Goal: Find specific page/section: Find specific page/section

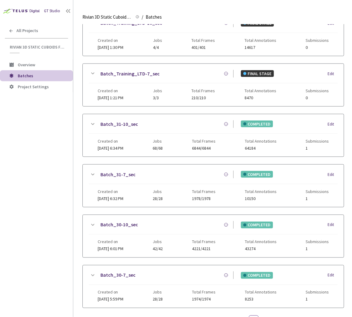
scroll to position [356, 0]
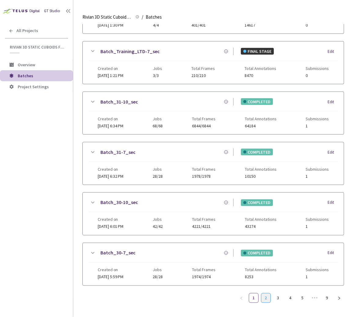
click at [267, 295] on link "2" at bounding box center [266, 298] width 9 height 9
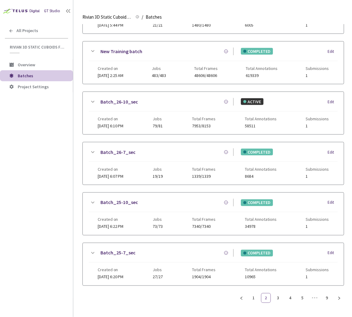
scroll to position [352, 0]
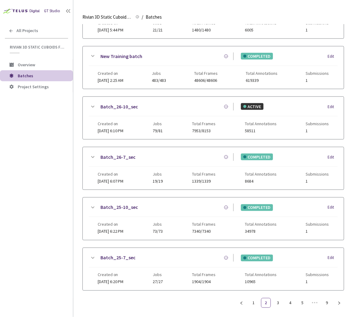
click at [91, 255] on icon at bounding box center [92, 258] width 7 height 7
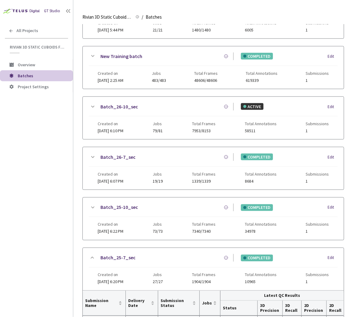
click at [91, 204] on icon at bounding box center [92, 207] width 7 height 7
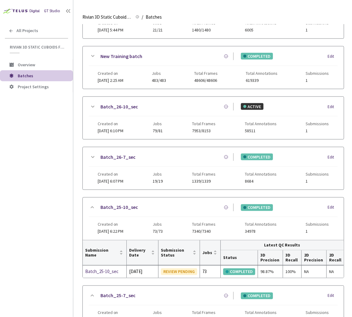
scroll to position [426, 0]
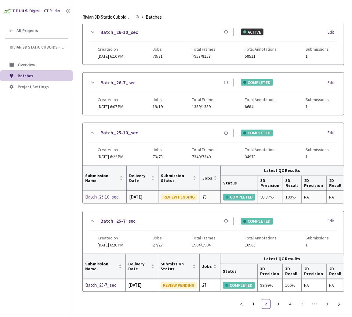
click at [270, 194] on div "98.87%" at bounding box center [271, 197] width 20 height 7
copy div "98.87"
click at [267, 282] on div "99.99%" at bounding box center [270, 285] width 20 height 7
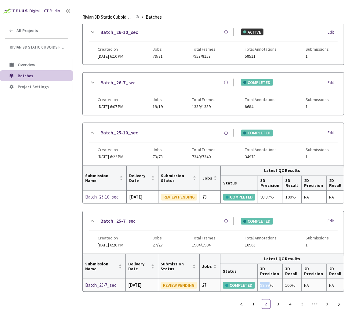
copy div "99.99"
click at [91, 79] on icon at bounding box center [92, 82] width 7 height 7
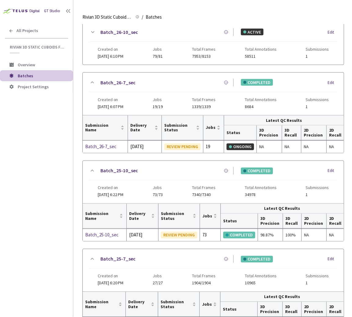
click at [93, 29] on icon at bounding box center [92, 32] width 7 height 7
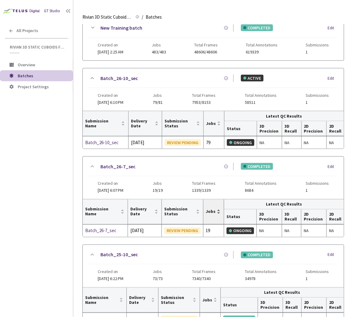
scroll to position [367, 0]
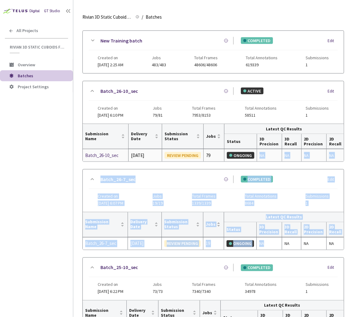
drag, startPoint x: 270, startPoint y: 240, endPoint x: 260, endPoint y: 150, distance: 90.1
click at [260, 150] on div "Batch_29-10_sec COMPLETED Edit Created on [DATE] 5:59 PM Jobs 60/60 Total Frame…" at bounding box center [214, 52] width 262 height 750
